Goal: Transaction & Acquisition: Purchase product/service

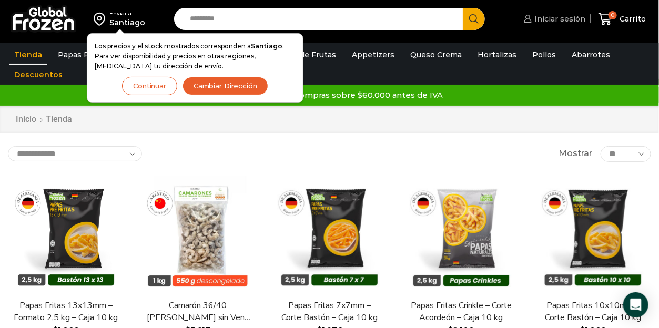
click at [556, 14] on span "Iniciar sesión" at bounding box center [559, 19] width 54 height 11
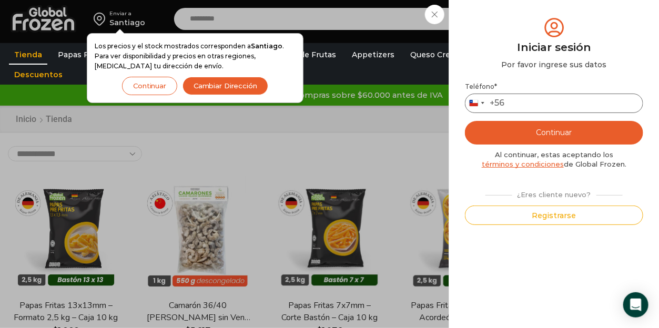
click at [535, 99] on input "Teléfono *" at bounding box center [554, 103] width 178 height 19
type input "*********"
click at [561, 129] on button "Continuar" at bounding box center [554, 133] width 178 height 24
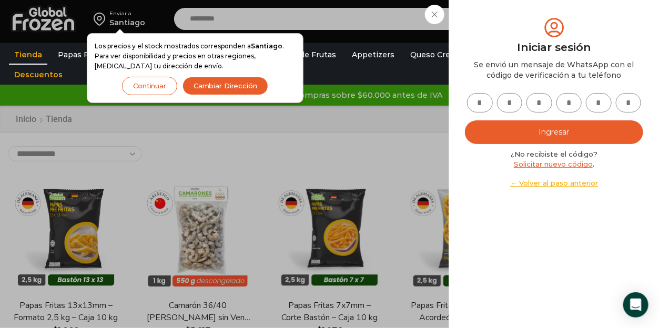
click at [482, 103] on input "text" at bounding box center [480, 102] width 26 height 19
type input "*"
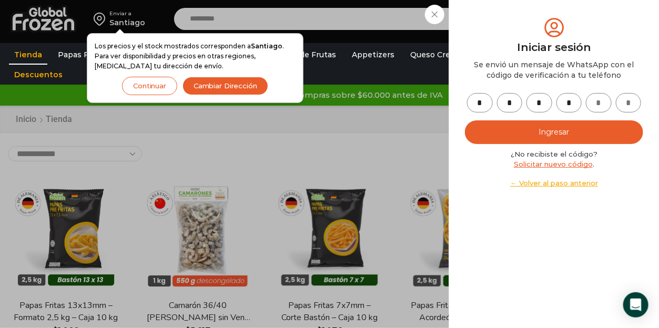
type input "*"
click at [561, 128] on button "Ingresar" at bounding box center [554, 132] width 178 height 24
click at [556, 133] on button "Ingresar" at bounding box center [554, 132] width 178 height 24
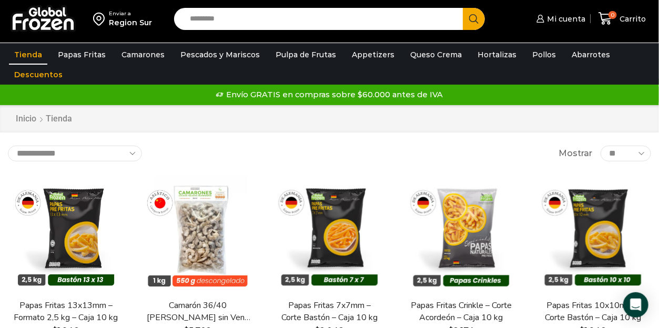
click at [231, 20] on input "Search input" at bounding box center [321, 19] width 273 height 22
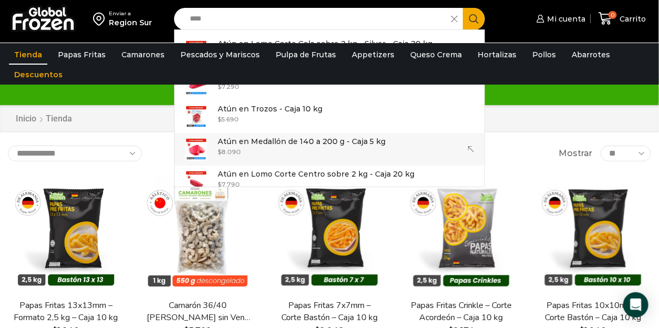
click at [289, 140] on p "Atún en Medallón de 140 a 200 g - Caja 5 kg" at bounding box center [302, 142] width 168 height 12
type input "**********"
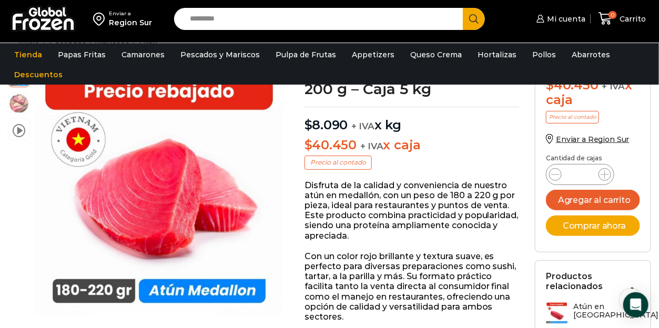
scroll to position [106, 0]
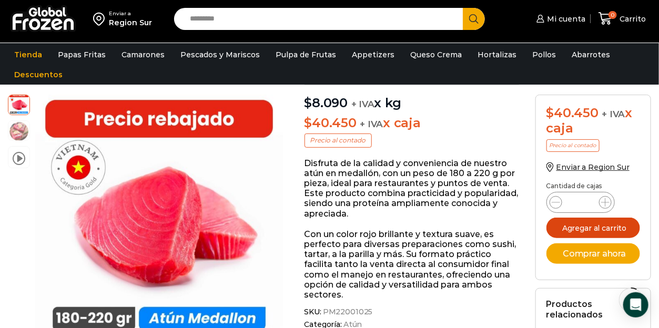
click at [604, 227] on button "Agregar al carrito" at bounding box center [593, 228] width 94 height 21
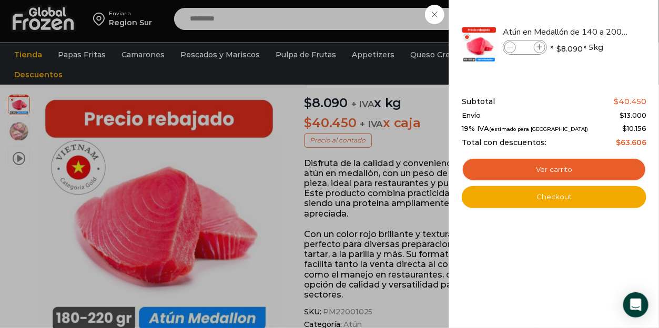
click at [596, 14] on div "1 Carrito 1 1 Shopping Cart *" at bounding box center [622, 18] width 53 height 25
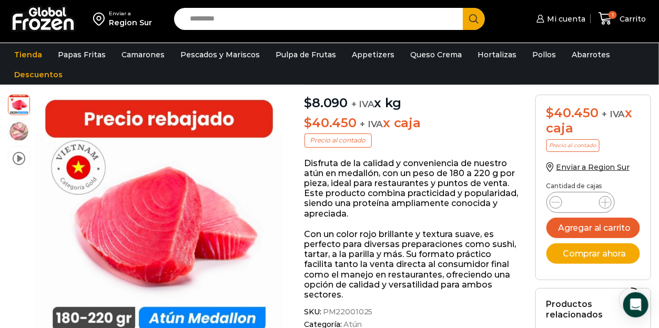
click at [221, 19] on input "Search input" at bounding box center [321, 19] width 273 height 22
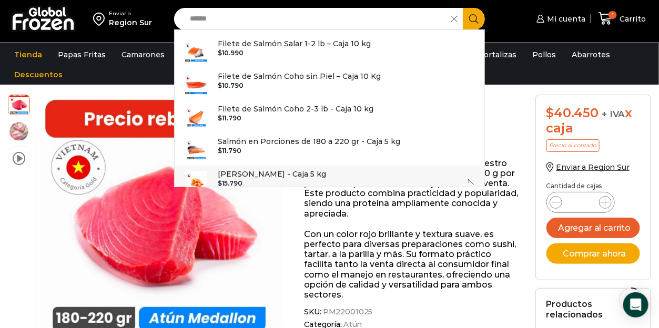
click at [298, 171] on p "Salmón Ahumado Laminado - Caja 5 kg" at bounding box center [272, 174] width 108 height 12
type input "**********"
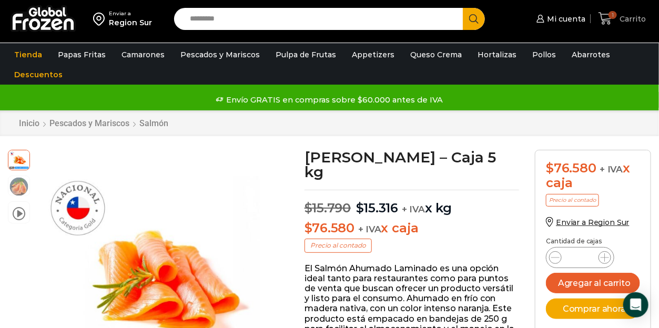
click at [610, 14] on span "1" at bounding box center [612, 15] width 8 height 8
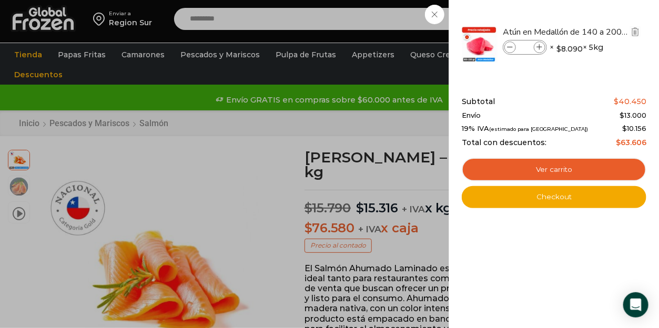
click at [537, 47] on icon at bounding box center [540, 48] width 6 height 6
type input "*"
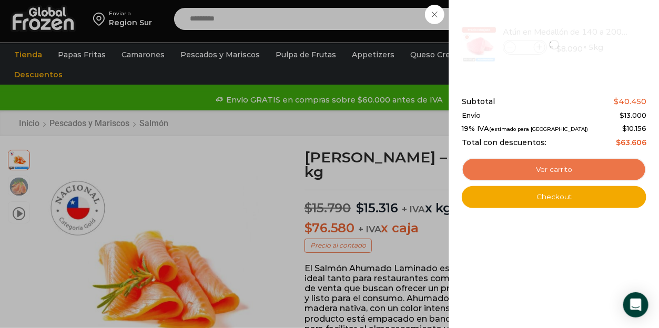
click at [554, 171] on link "Ver carrito" at bounding box center [554, 170] width 185 height 24
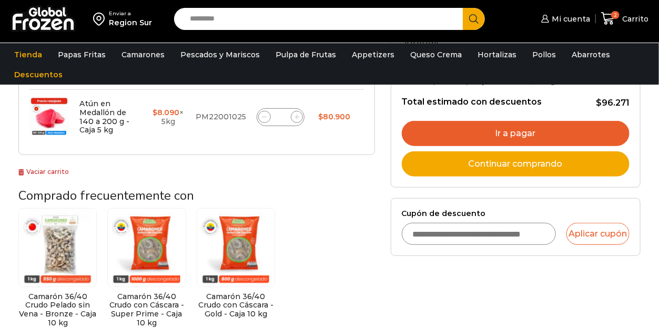
scroll to position [105, 0]
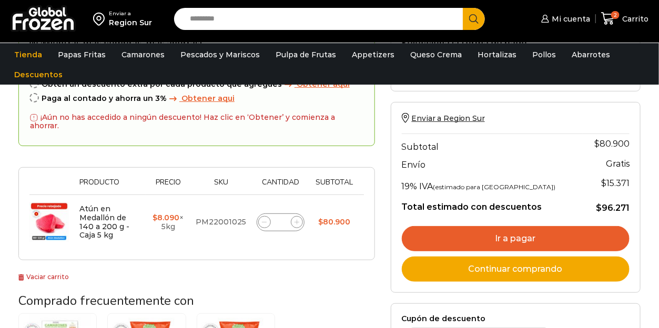
click at [511, 238] on link "Ir a pagar" at bounding box center [516, 238] width 228 height 25
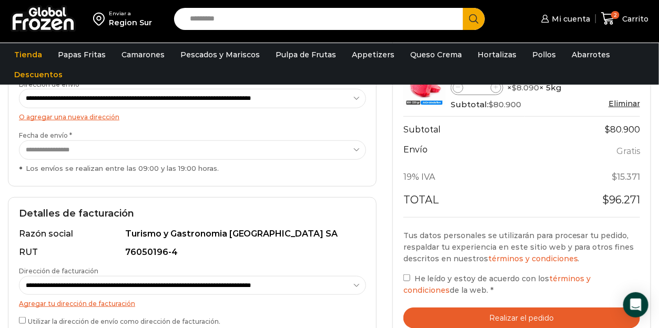
scroll to position [315, 0]
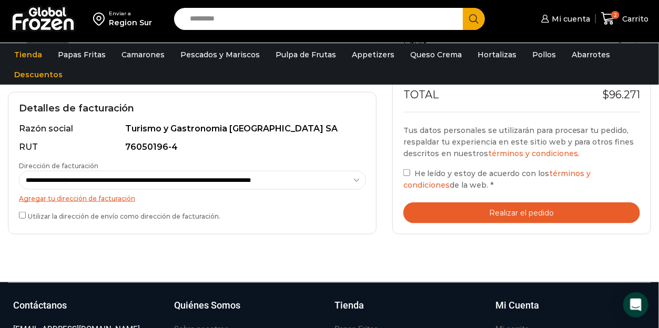
click at [524, 212] on button "Realizar el pedido" at bounding box center [521, 213] width 237 height 22
